Goal: Information Seeking & Learning: Learn about a topic

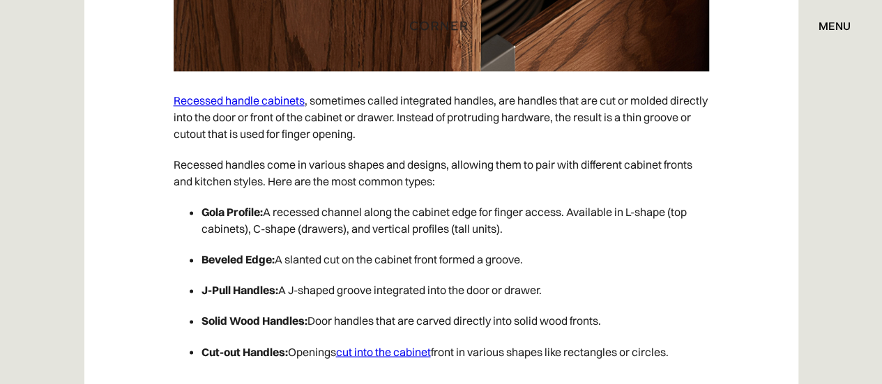
scroll to position [3631, 0]
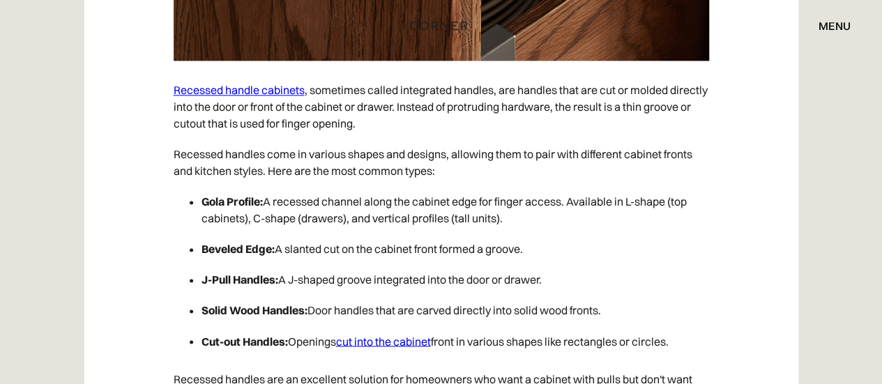
click at [497, 202] on li "Gola Profile: A recessed channel along the cabinet edge for finger access. Avai…" at bounding box center [456, 209] width 508 height 47
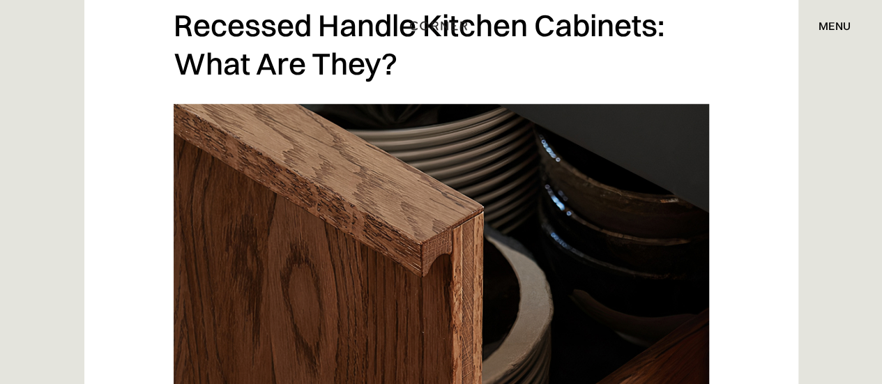
scroll to position [3231, 0]
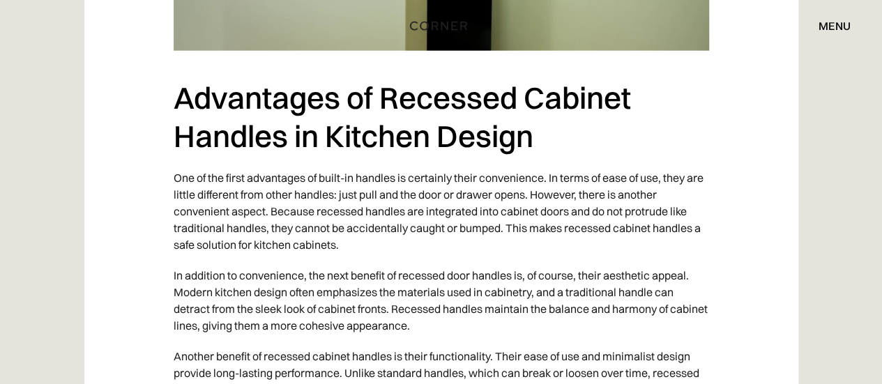
scroll to position [1670, 0]
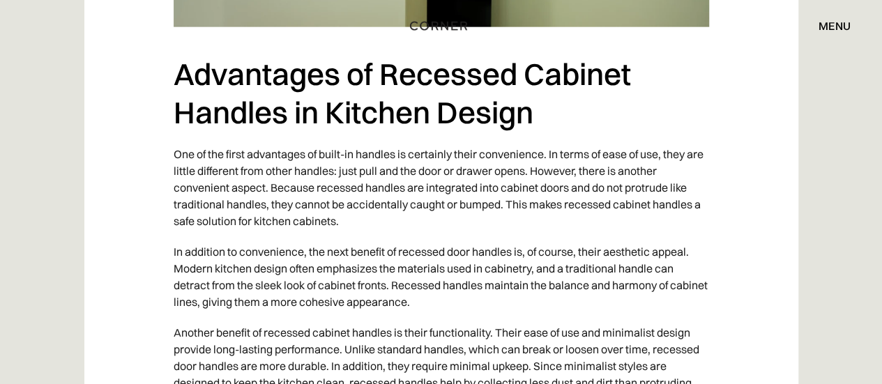
click at [509, 199] on p "One of the first advantages of built-in handles is certainly their convenience.…" at bounding box center [442, 188] width 536 height 98
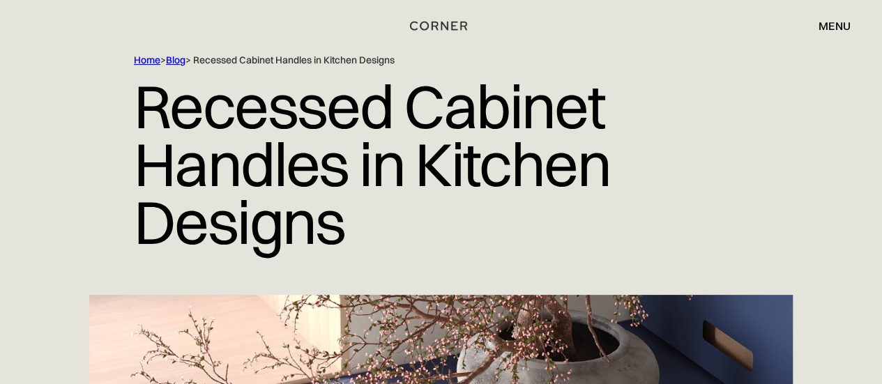
scroll to position [0, 0]
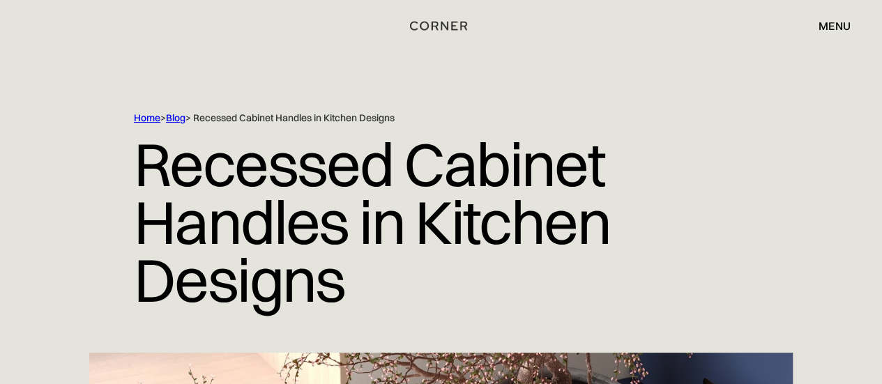
click at [555, 202] on h1 "Recessed Cabinet Handles in Kitchen Designs" at bounding box center [441, 222] width 614 height 195
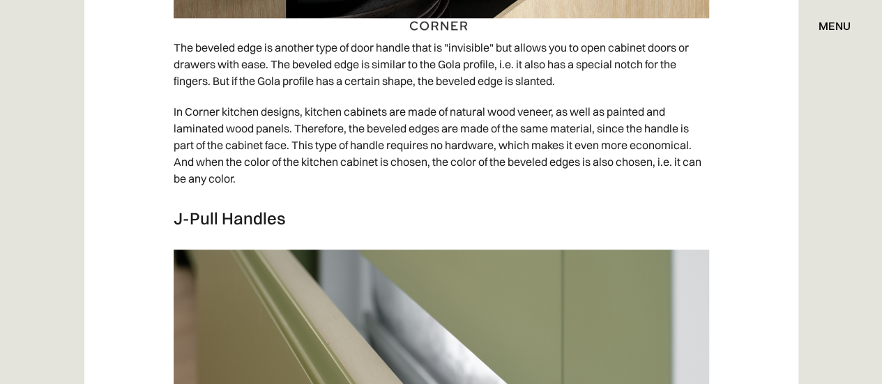
scroll to position [3375, 0]
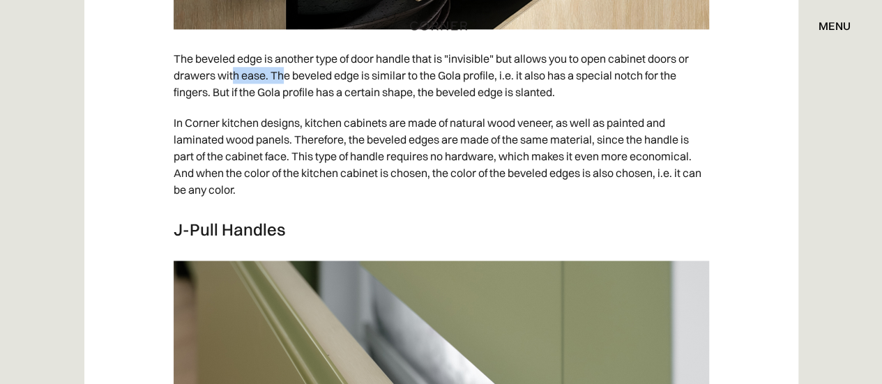
drag, startPoint x: 232, startPoint y: 86, endPoint x: 310, endPoint y: 86, distance: 77.4
click at [308, 86] on p "The beveled edge is another type of door handle that is "invisible" but allows …" at bounding box center [442, 75] width 536 height 64
click at [344, 107] on p "The beveled edge is another type of door handle that is "invisible" but allows …" at bounding box center [442, 75] width 536 height 64
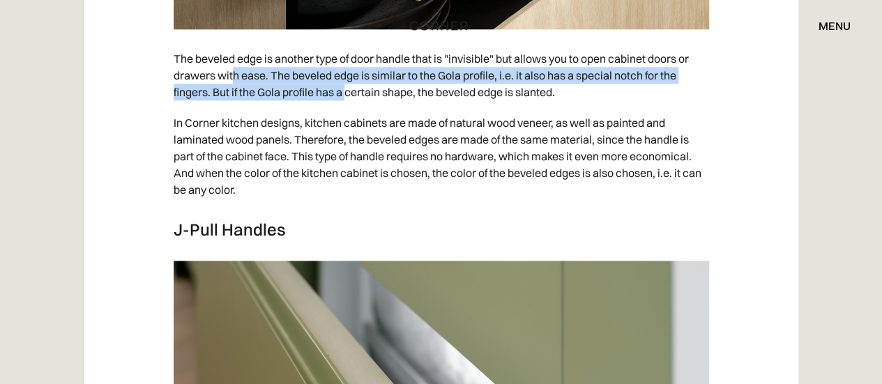
drag, startPoint x: 423, startPoint y: 122, endPoint x: 473, endPoint y: 131, distance: 51.0
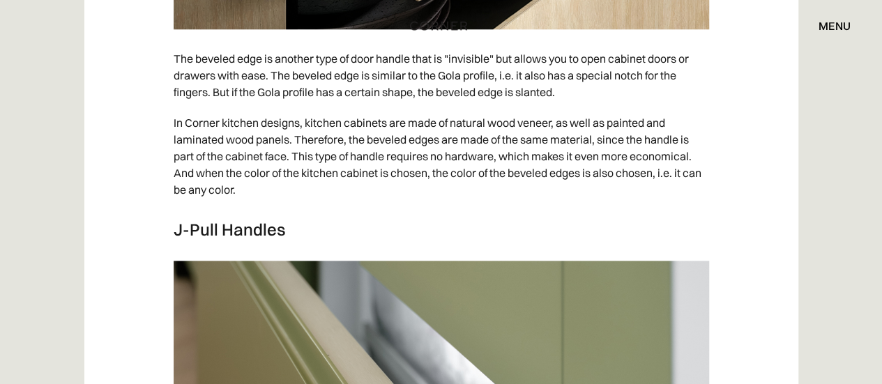
click at [550, 165] on p "In Corner kitchen designs, kitchen cabinets are made of natural wood veneer, as…" at bounding box center [442, 156] width 536 height 98
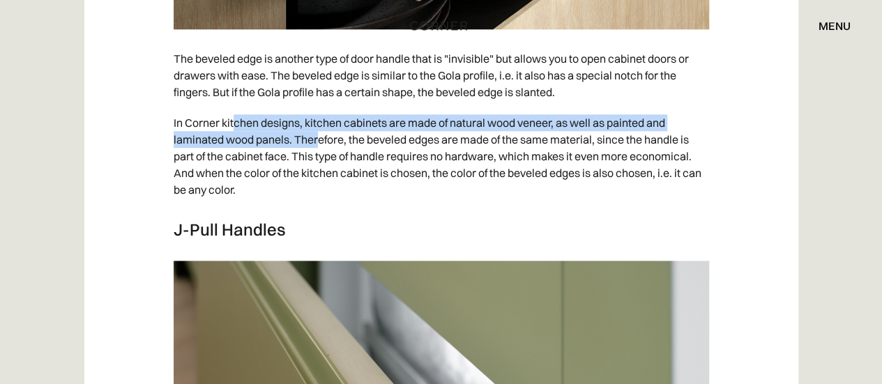
drag, startPoint x: 349, startPoint y: 153, endPoint x: 414, endPoint y: 158, distance: 65.0
click at [407, 158] on p "In Corner kitchen designs, kitchen cabinets are made of natural wood veneer, as…" at bounding box center [442, 156] width 536 height 98
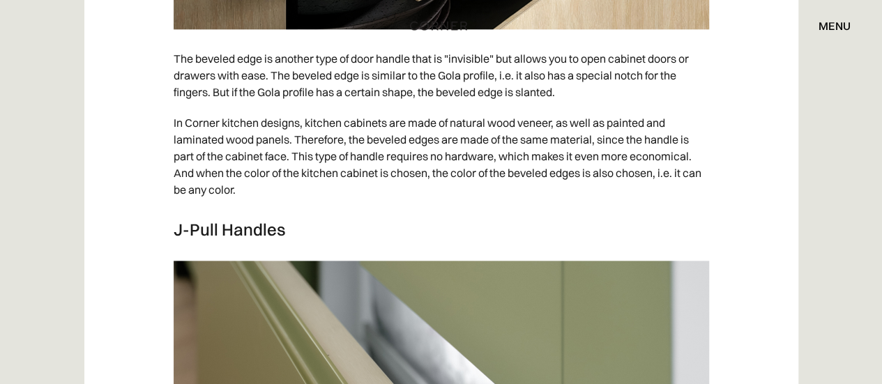
click at [494, 175] on p "In Corner kitchen designs, kitchen cabinets are made of natural wood veneer, as…" at bounding box center [442, 156] width 536 height 98
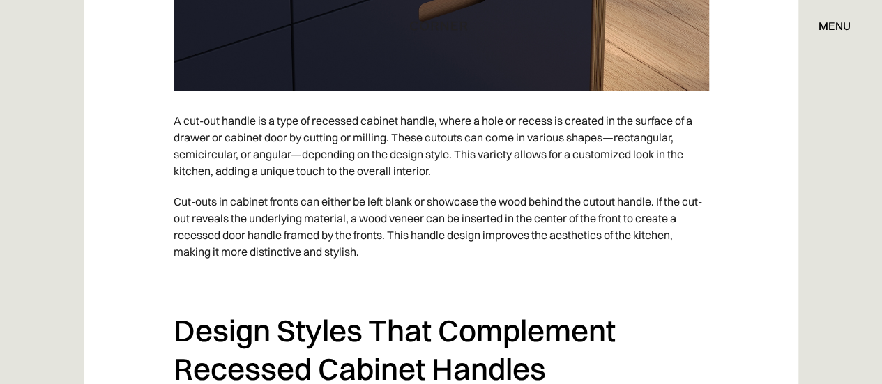
scroll to position [5179, 0]
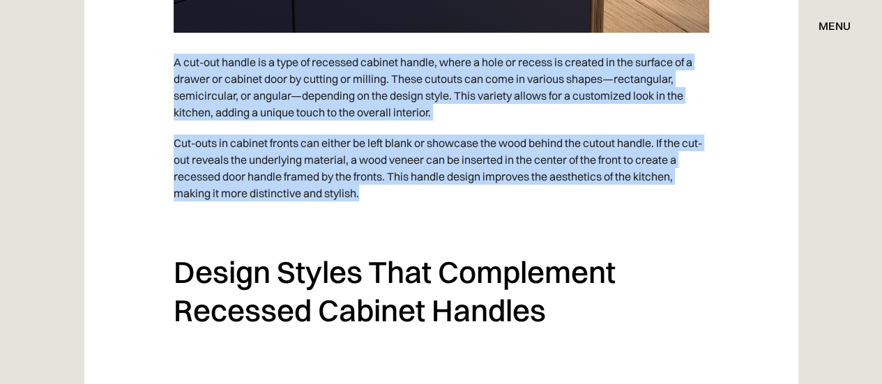
drag, startPoint x: 166, startPoint y: 75, endPoint x: 373, endPoint y: 210, distance: 247.0
copy div "A cut-out handle is a type of recessed cabinet handle, where a hole or recess i…"
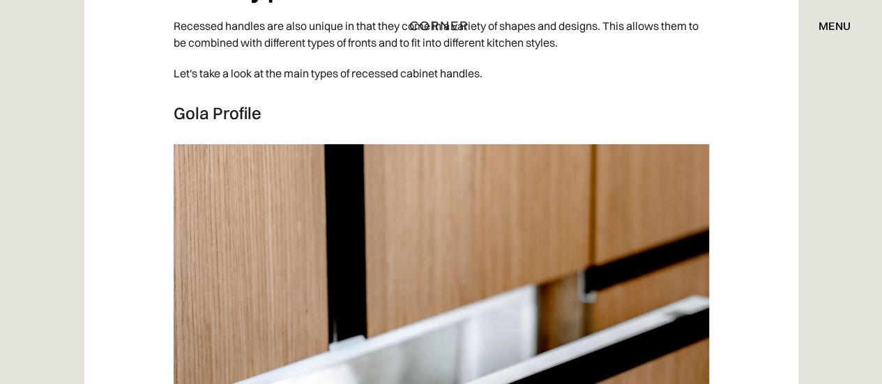
scroll to position [2001, 0]
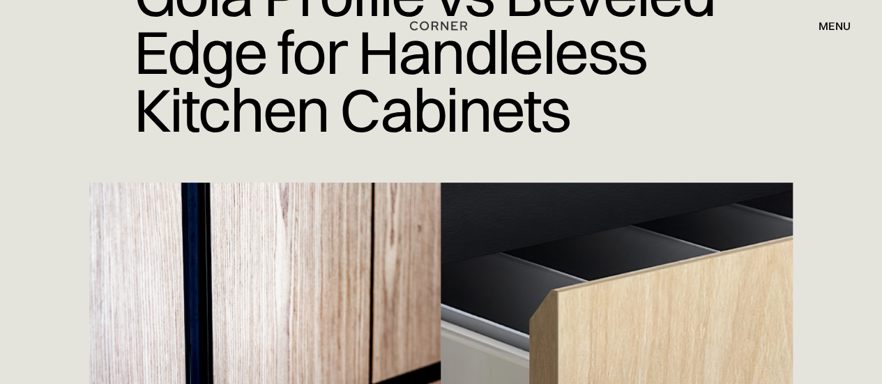
scroll to position [10, 0]
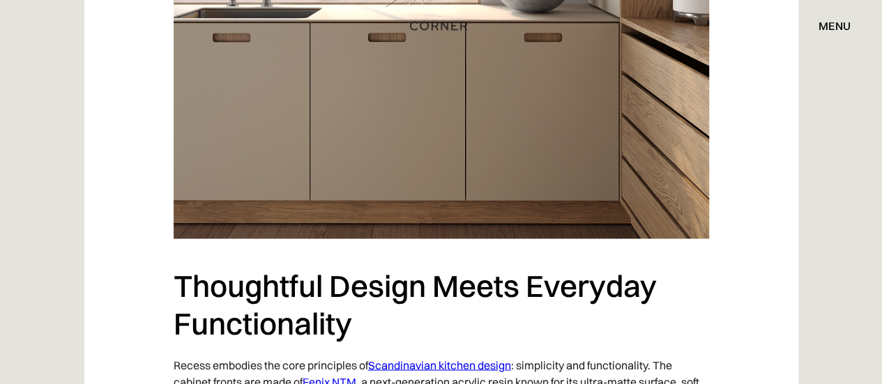
scroll to position [1165, 0]
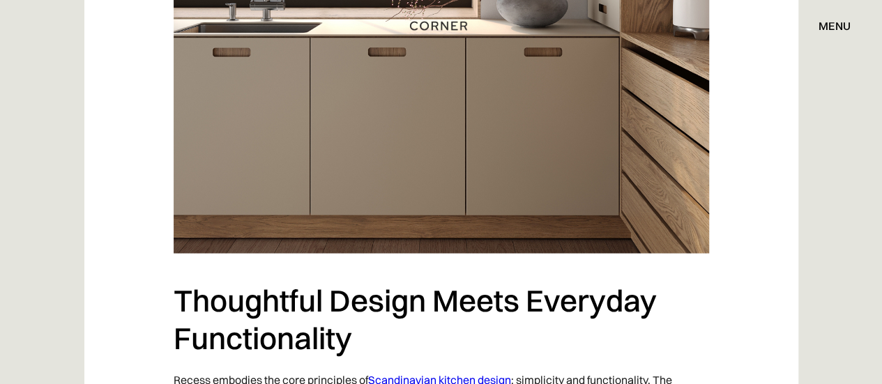
click at [474, 324] on h2 "Thoughtful Design Meets Everyday Functionality" at bounding box center [442, 319] width 536 height 76
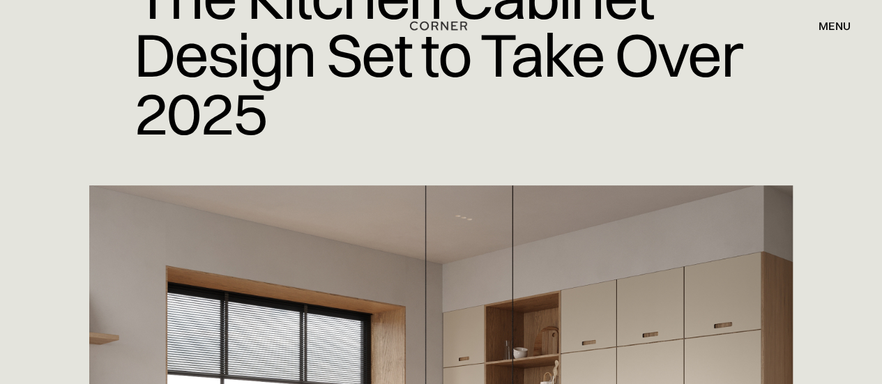
scroll to position [0, 0]
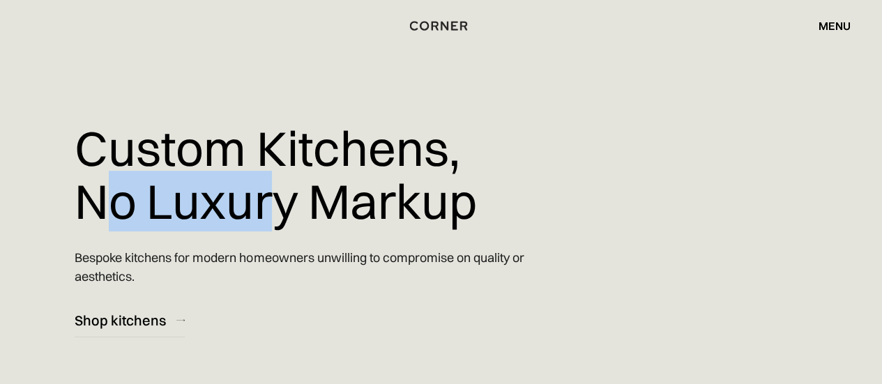
drag, startPoint x: 148, startPoint y: 204, endPoint x: 347, endPoint y: 202, distance: 199.5
click at [278, 207] on h1 "Custom Kitchens, No Luxury Markup" at bounding box center [276, 175] width 402 height 126
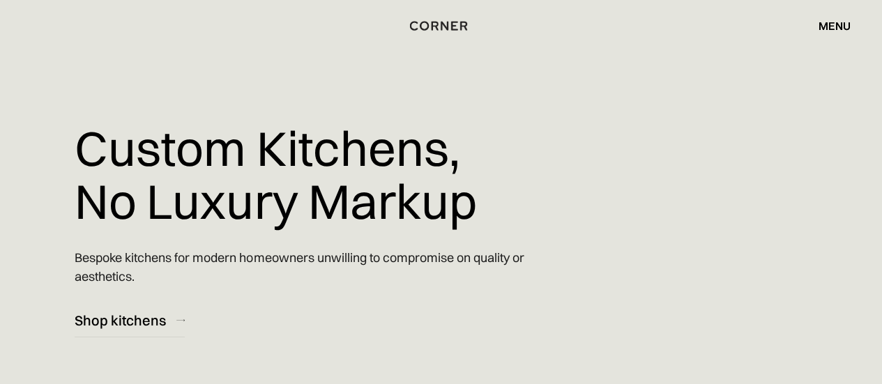
click at [363, 202] on h1 "Custom Kitchens, No Luxury Markup" at bounding box center [276, 175] width 402 height 126
